Goal: Check status

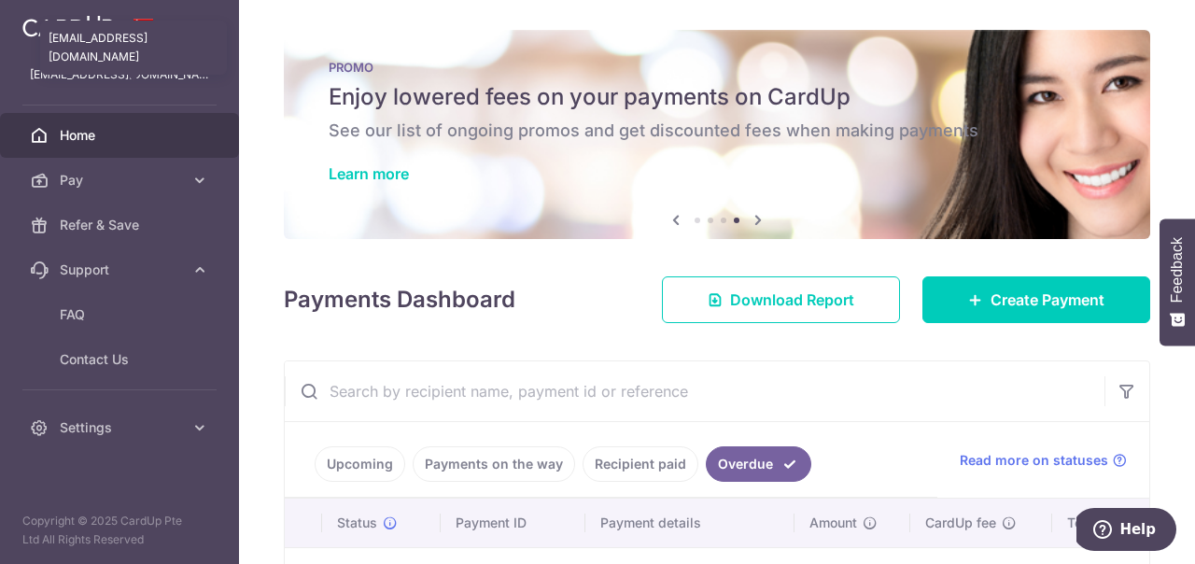
scroll to position [142, 0]
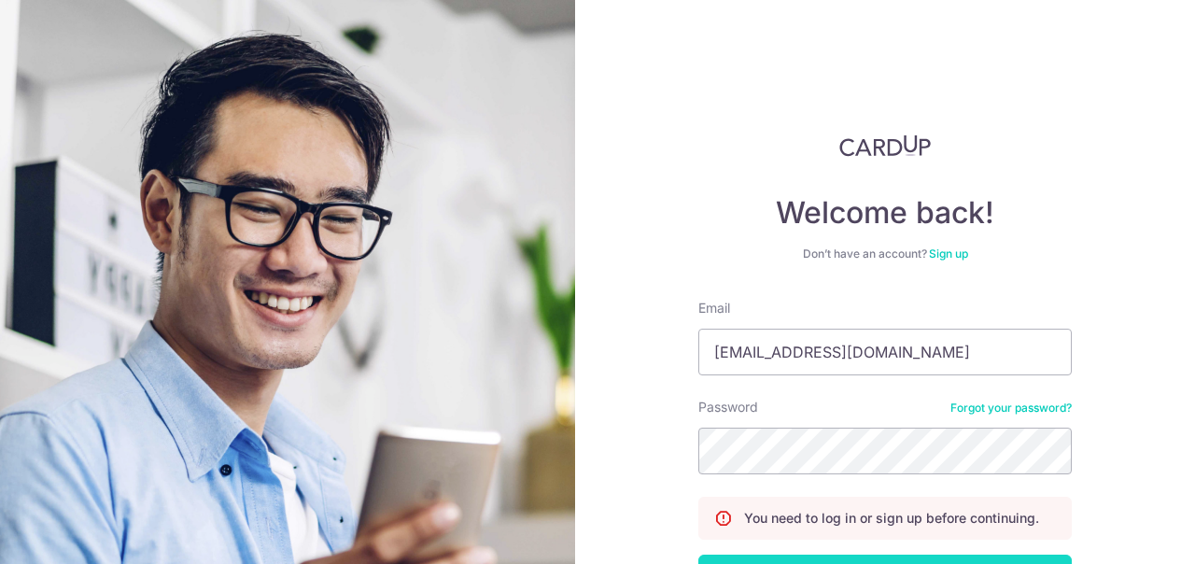
scroll to position [142, 0]
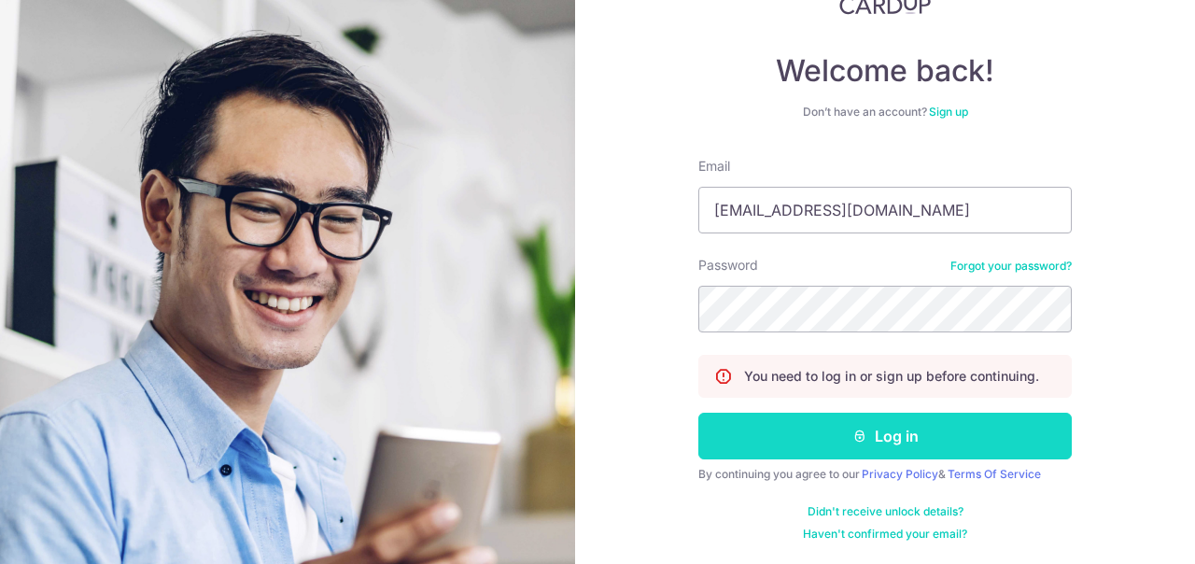
click at [903, 445] on button "Log in" at bounding box center [884, 436] width 373 height 47
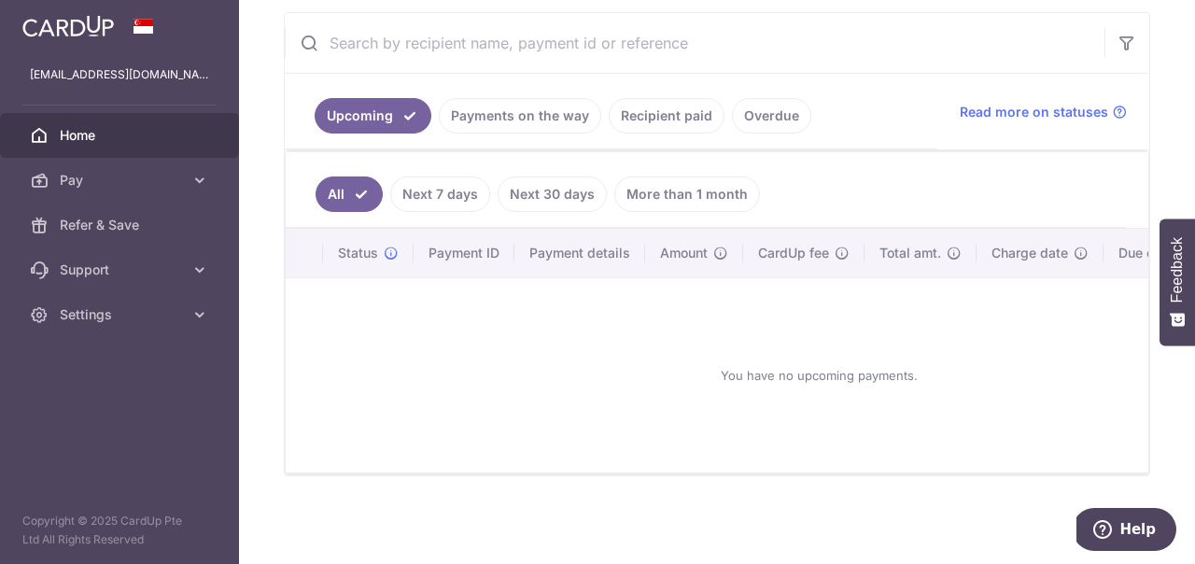
click at [436, 189] on link "Next 7 days" at bounding box center [440, 193] width 100 height 35
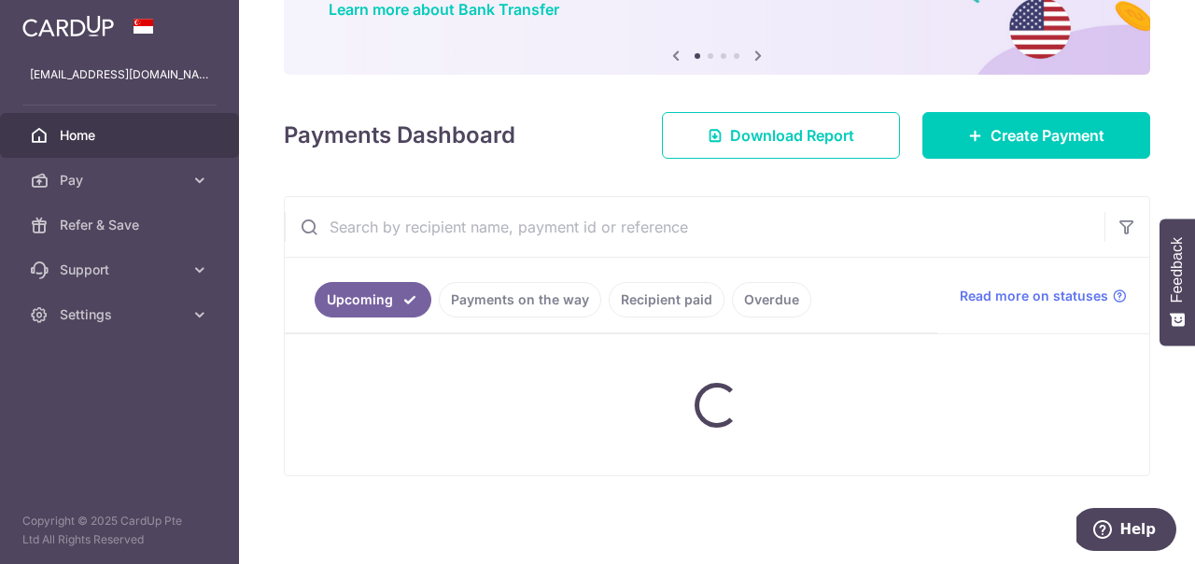
scroll to position [164, 0]
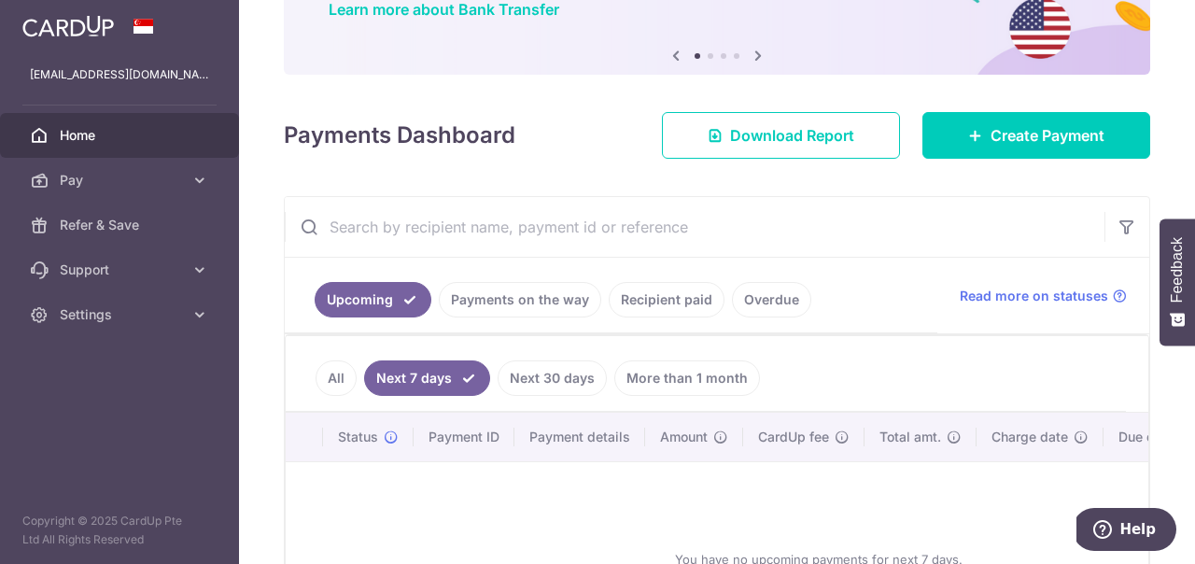
click at [329, 376] on link "All" at bounding box center [335, 377] width 41 height 35
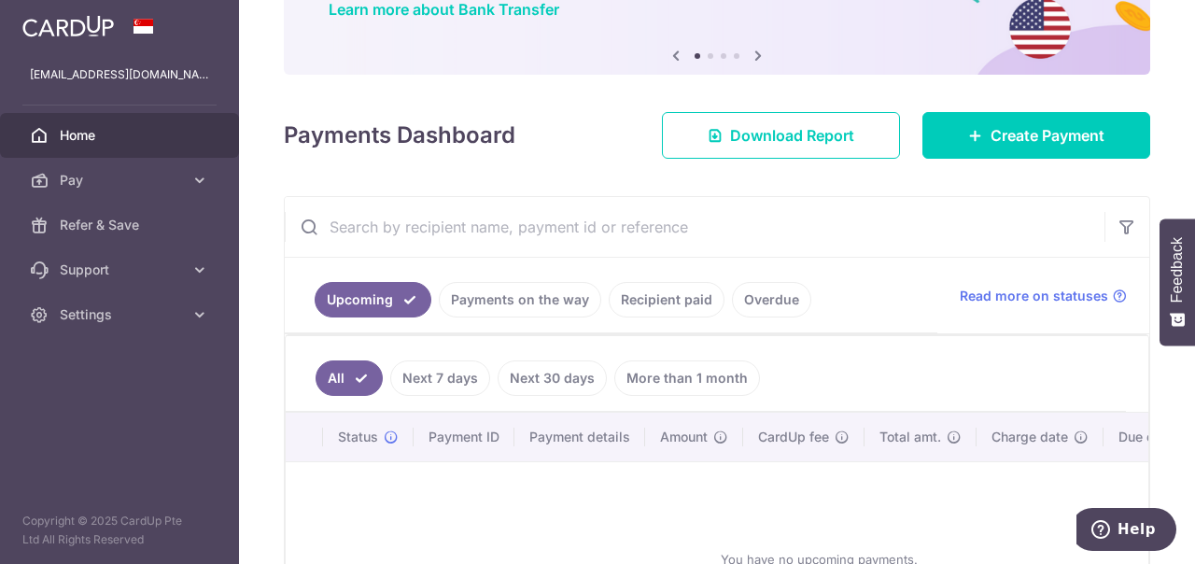
click at [772, 302] on link "Overdue" at bounding box center [771, 299] width 79 height 35
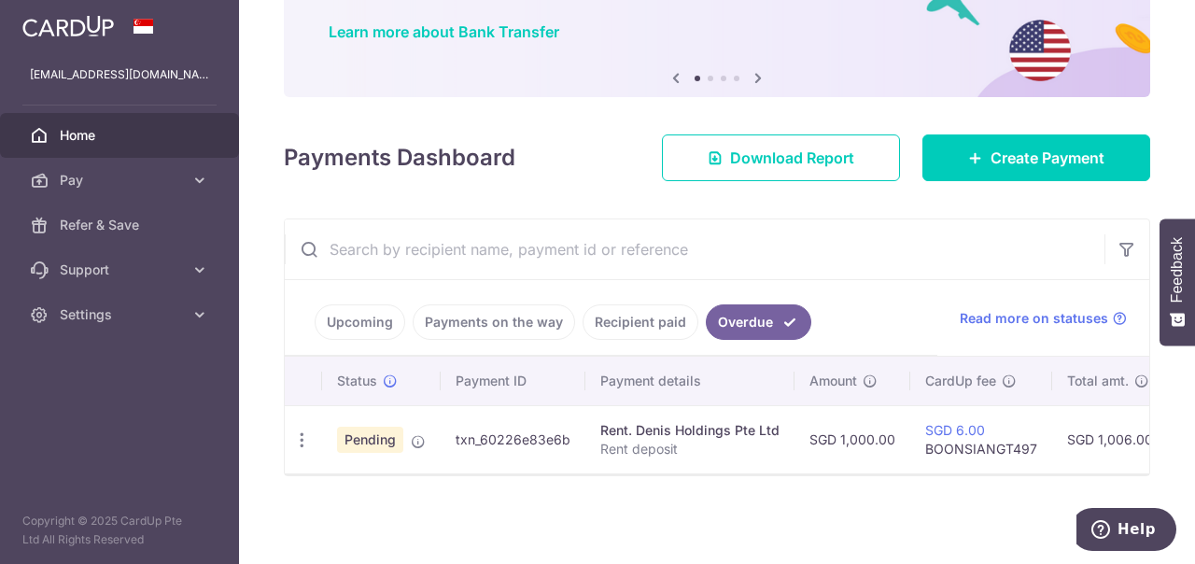
scroll to position [142, 0]
click at [1078, 319] on span "Read more on statuses" at bounding box center [1034, 318] width 148 height 19
click at [298, 441] on icon "button" at bounding box center [302, 440] width 20 height 20
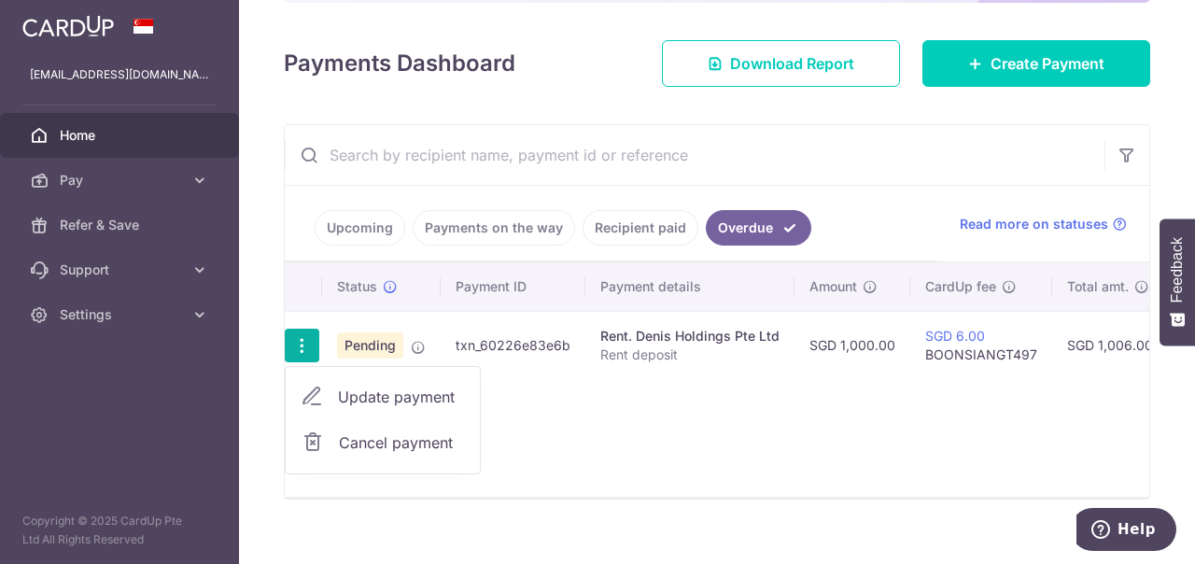
scroll to position [260, 0]
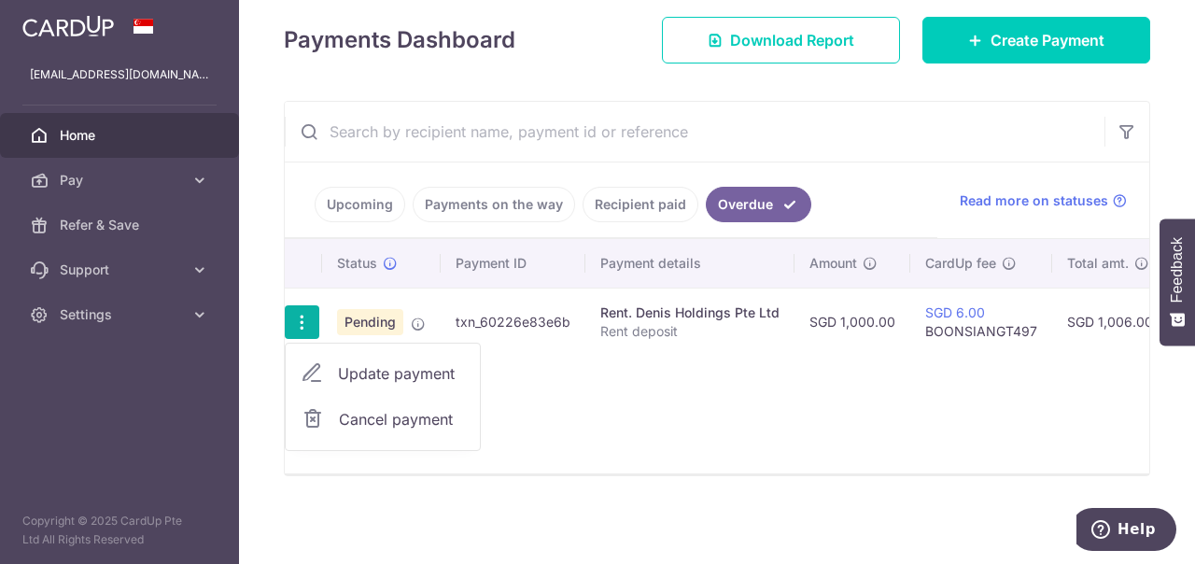
click at [259, 428] on div "× Pause Schedule Pause all future payments in this series Pause just this one p…" at bounding box center [717, 282] width 956 height 564
